Goal: Check status: Check status

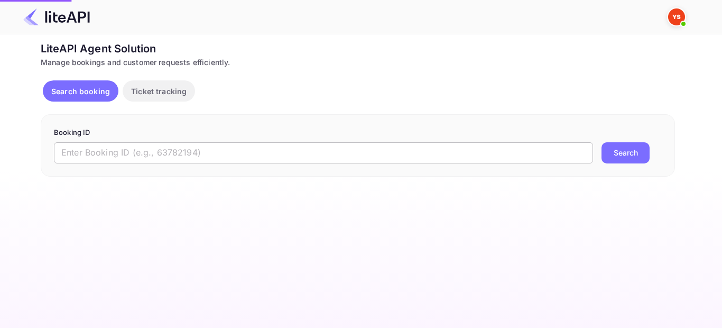
click at [159, 153] on input "text" at bounding box center [323, 152] width 539 height 21
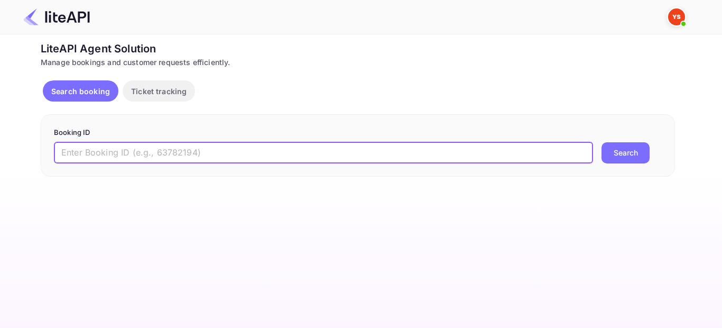
paste input "8807493"
type input "8807493"
click at [633, 151] on button "Search" at bounding box center [626, 152] width 48 height 21
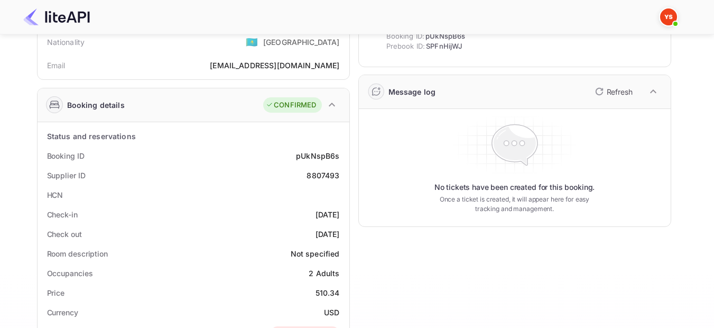
scroll to position [106, 0]
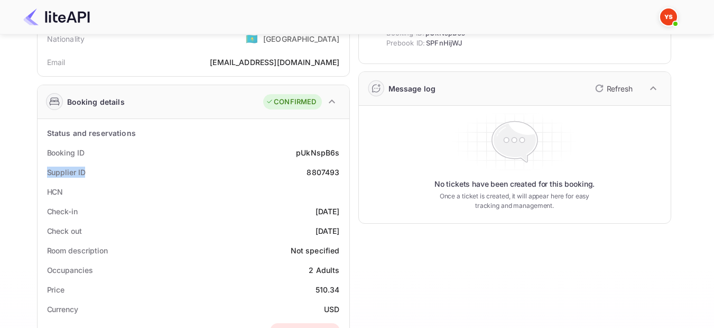
drag, startPoint x: 45, startPoint y: 171, endPoint x: 85, endPoint y: 174, distance: 40.3
click at [85, 174] on div "Supplier ID 8807493" at bounding box center [193, 172] width 303 height 20
copy div "Supplier ID"
drag, startPoint x: 342, startPoint y: 150, endPoint x: 297, endPoint y: 156, distance: 45.3
click at [297, 156] on div "Booking ID pUkNspB6s" at bounding box center [193, 153] width 303 height 20
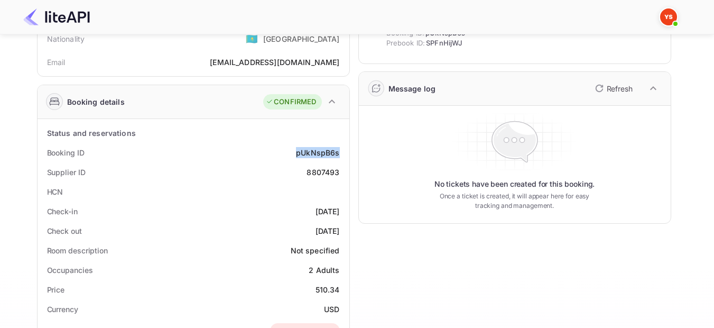
copy div "pUkNspB6s"
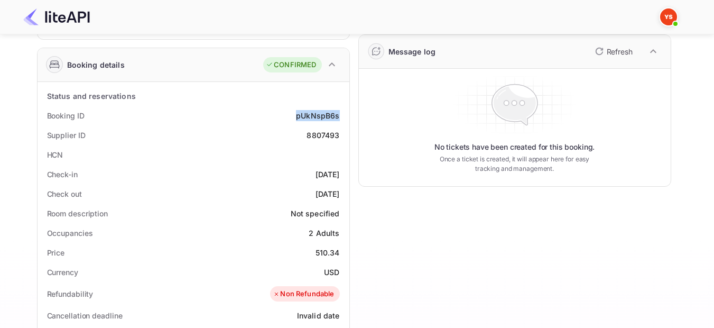
scroll to position [159, 0]
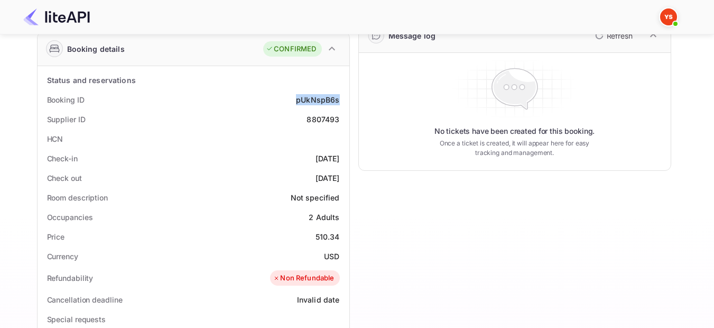
drag, startPoint x: 294, startPoint y: 159, endPoint x: 345, endPoint y: 159, distance: 51.3
click at [345, 159] on div "Status and reservations Booking ID pUkNspB6s Supplier ID 8807493 HCN Check-in 2…" at bounding box center [194, 328] width 312 height 524
copy div "2025-08-09"
drag, startPoint x: 297, startPoint y: 177, endPoint x: 343, endPoint y: 178, distance: 45.5
click at [343, 178] on div "Check out 2025-08-10" at bounding box center [193, 178] width 303 height 20
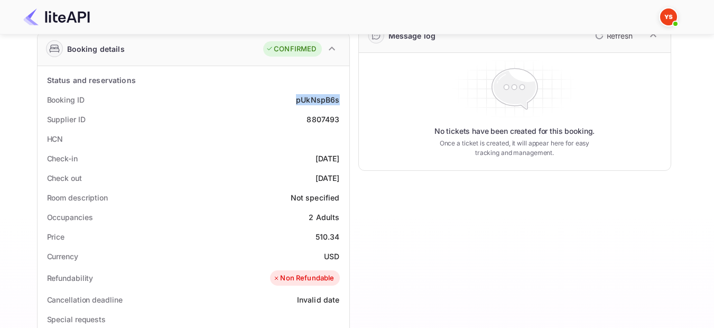
copy div "2025-08-10"
drag, startPoint x: 309, startPoint y: 217, endPoint x: 342, endPoint y: 217, distance: 32.8
click at [342, 217] on div "Occupancies 2 Adults" at bounding box center [193, 217] width 303 height 20
copy div "2 Adults"
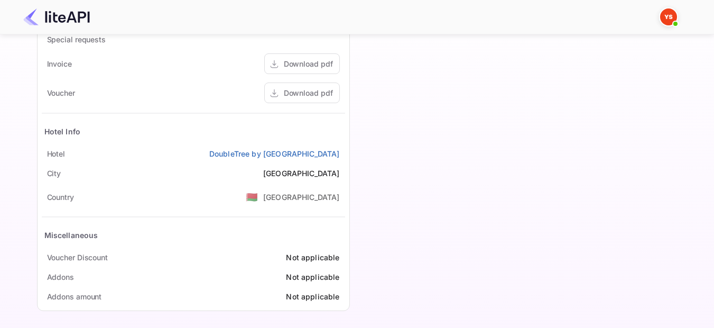
scroll to position [441, 0]
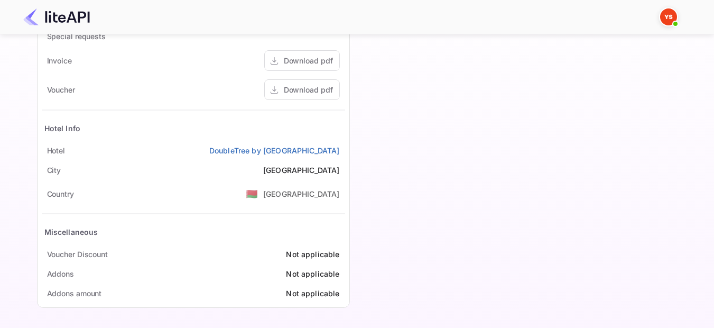
drag, startPoint x: 215, startPoint y: 152, endPoint x: 342, endPoint y: 151, distance: 126.4
click at [342, 151] on div "Hotel DoubleTree by Hilton Hotel Minsk" at bounding box center [193, 151] width 303 height 20
copy link "DoubleTree by [GEOGRAPHIC_DATA]"
click at [308, 87] on div "Download pdf" at bounding box center [308, 89] width 49 height 11
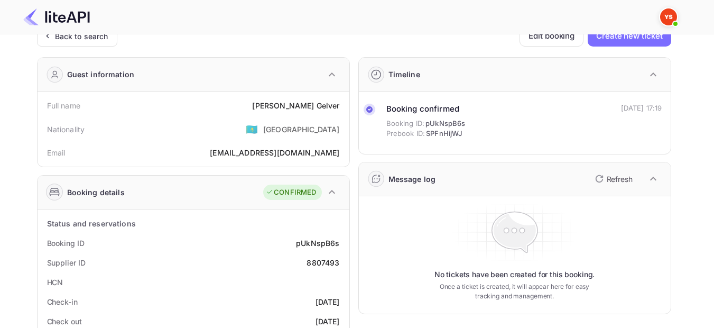
scroll to position [0, 0]
